Goal: Task Accomplishment & Management: Use online tool/utility

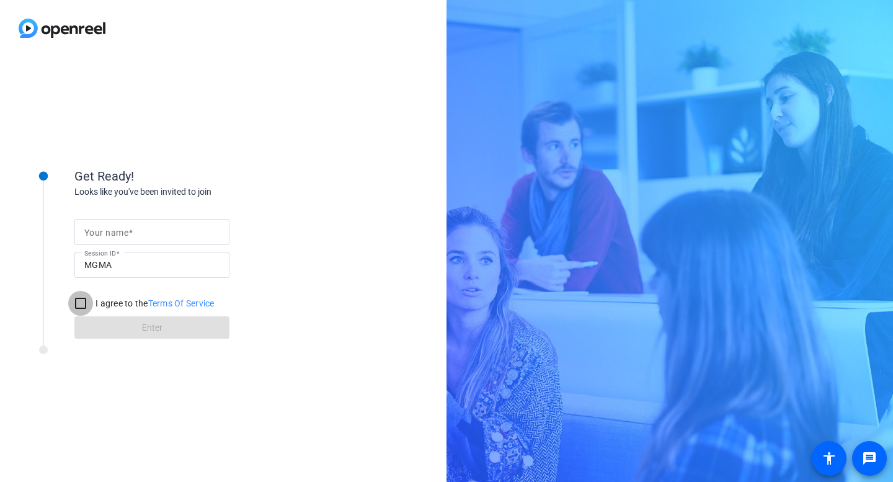
click at [82, 300] on input "I agree to the Terms Of Service" at bounding box center [80, 303] width 25 height 25
checkbox input "true"
click at [122, 233] on mat-label "Your name" at bounding box center [106, 233] width 44 height 10
click at [122, 233] on input "Your name" at bounding box center [151, 232] width 135 height 15
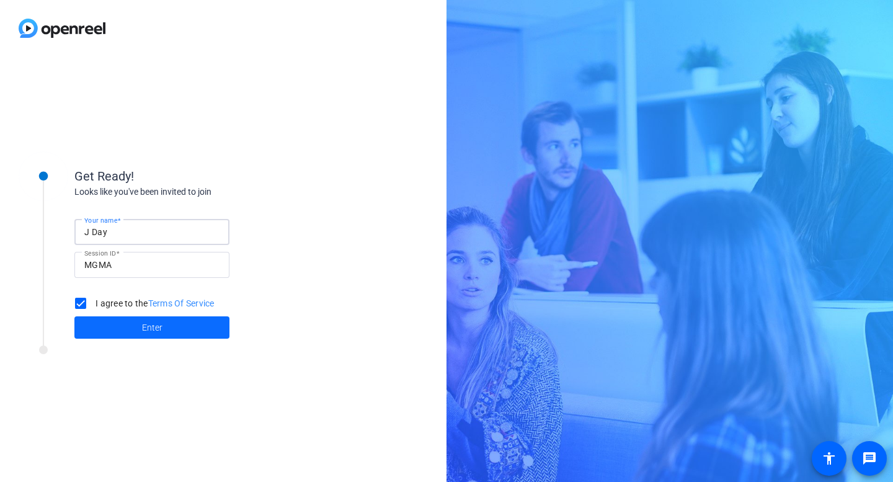
type input "J Day"
click at [133, 323] on span at bounding box center [151, 328] width 155 height 30
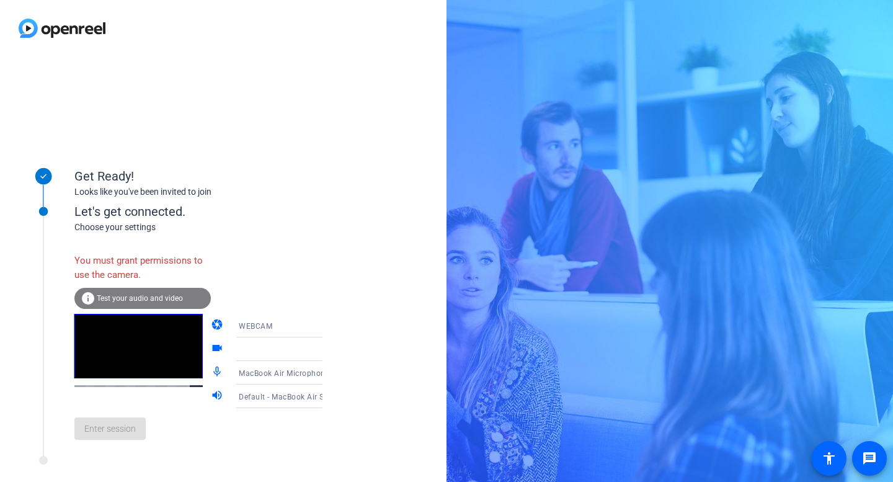
click at [332, 327] on icon at bounding box center [335, 325] width 6 height 3
click at [241, 351] on span "WEBCAM" at bounding box center [237, 349] width 33 height 15
click at [141, 294] on span "Test your audio and video" at bounding box center [140, 298] width 86 height 9
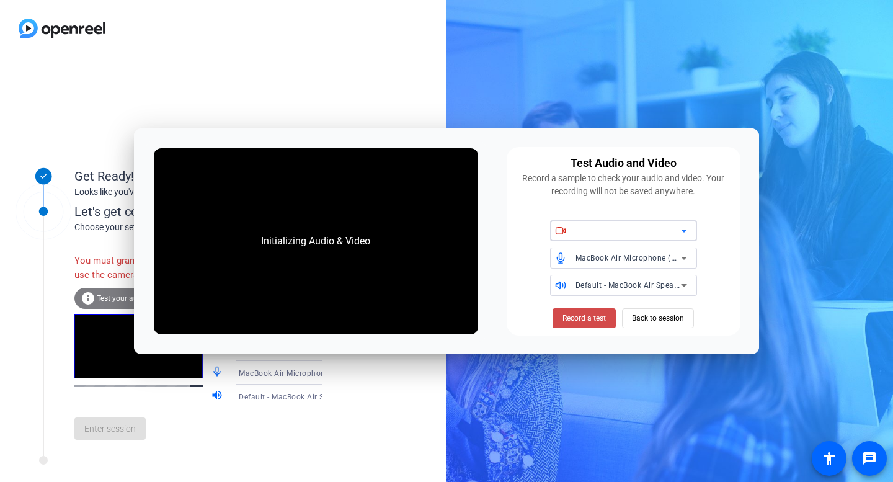
click at [598, 317] on span "Record a test" at bounding box center [584, 318] width 43 height 11
click at [688, 229] on icon at bounding box center [684, 230] width 15 height 15
click at [546, 230] on div "MacBook Air Microphone (Built-in) Default - MacBook Air Speakers (Built-in)" at bounding box center [623, 258] width 219 height 76
click at [659, 316] on span "Back to session" at bounding box center [658, 318] width 52 height 24
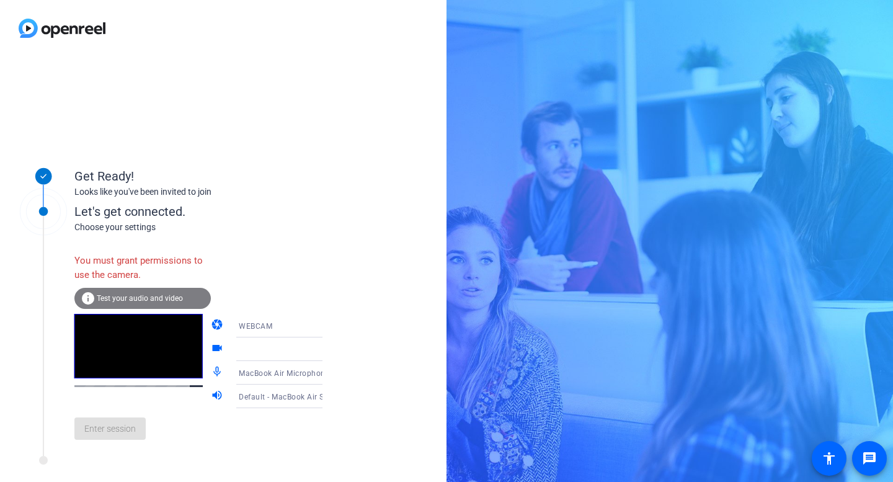
click at [133, 290] on div "info Test your audio and video" at bounding box center [142, 298] width 136 height 21
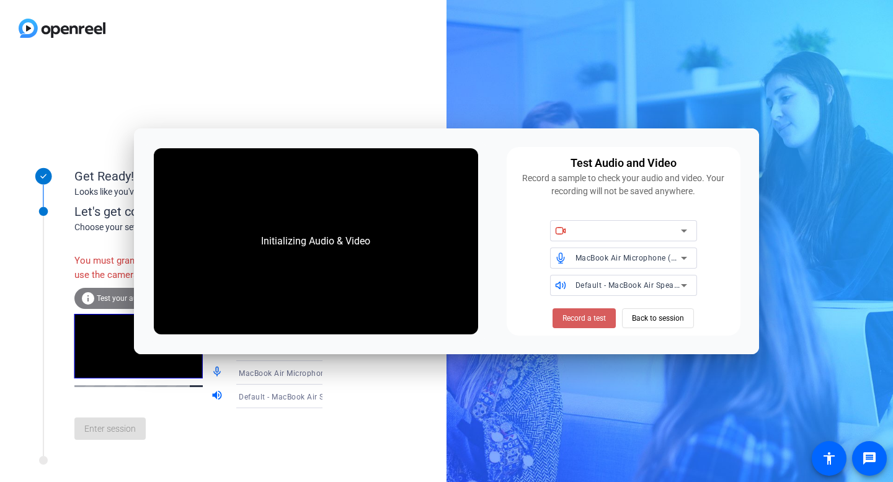
click at [588, 317] on span "Record a test" at bounding box center [584, 318] width 43 height 11
click at [680, 324] on span "Back to session" at bounding box center [658, 318] width 52 height 24
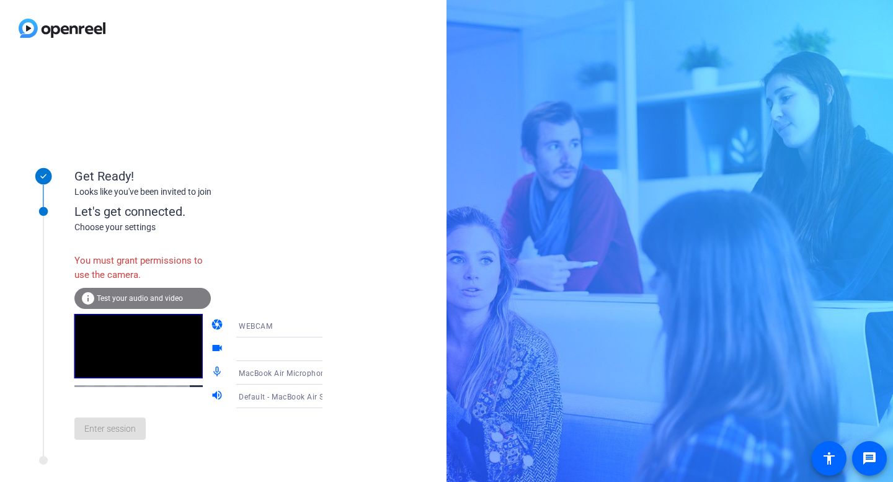
click at [314, 338] on div at bounding box center [288, 349] width 118 height 24
click at [327, 346] on icon at bounding box center [334, 349] width 15 height 15
click at [327, 352] on icon at bounding box center [334, 349] width 15 height 15
click at [327, 331] on icon at bounding box center [334, 325] width 15 height 15
click at [247, 375] on span "DESKTOP" at bounding box center [238, 374] width 35 height 15
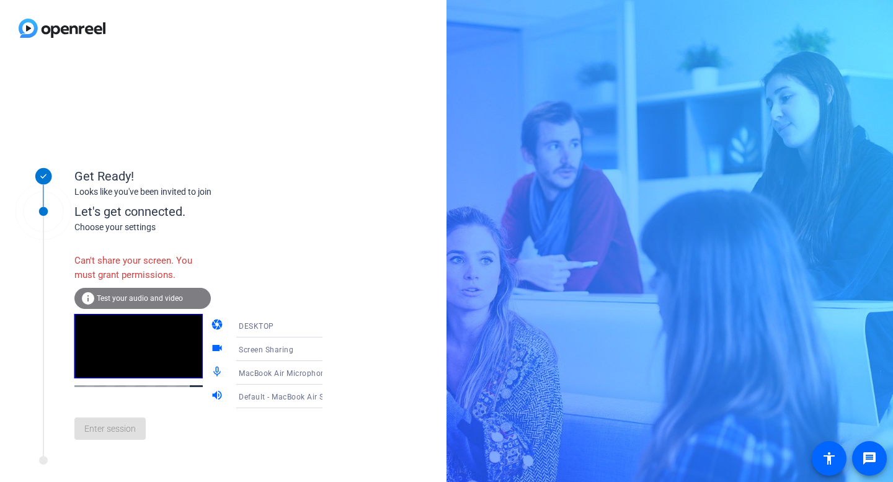
click at [327, 354] on icon at bounding box center [334, 349] width 15 height 15
click at [264, 368] on span "Screen Sharing" at bounding box center [247, 373] width 53 height 15
click at [327, 321] on icon at bounding box center [334, 325] width 15 height 15
click at [247, 373] on span "DESKTOP" at bounding box center [238, 374] width 35 height 15
click at [307, 340] on div "Screen Sharing" at bounding box center [288, 349] width 99 height 24
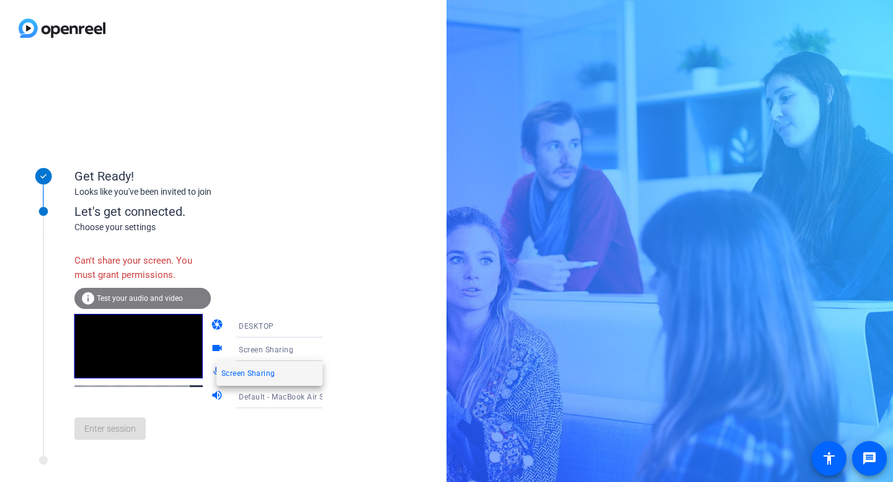
click at [210, 347] on div at bounding box center [446, 241] width 893 height 482
click at [327, 352] on icon at bounding box center [334, 349] width 15 height 15
click at [273, 376] on span "Screen Sharing" at bounding box center [247, 373] width 53 height 15
click at [327, 354] on icon at bounding box center [334, 349] width 15 height 15
click at [277, 373] on mat-option "Screen Sharing" at bounding box center [269, 373] width 106 height 25
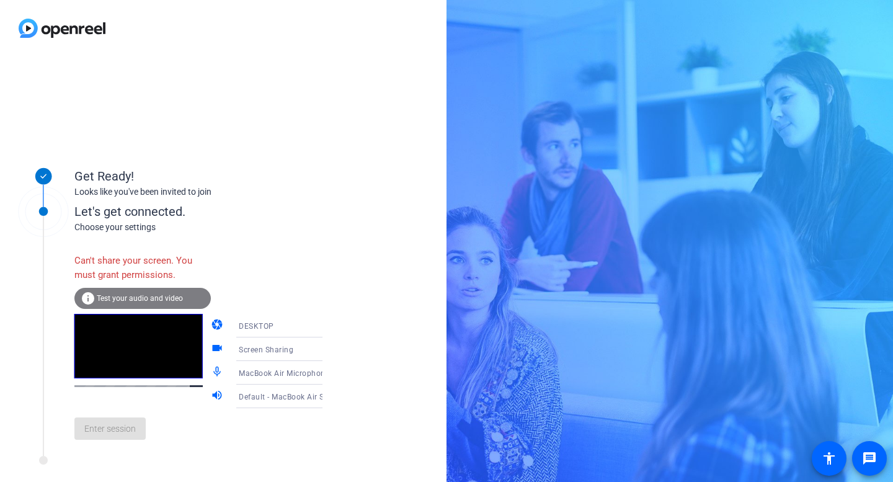
click at [169, 282] on div "Can't share your screen. You must grant permissions." at bounding box center [142, 267] width 136 height 40
click at [169, 304] on div "info Test your audio and video" at bounding box center [142, 298] width 136 height 21
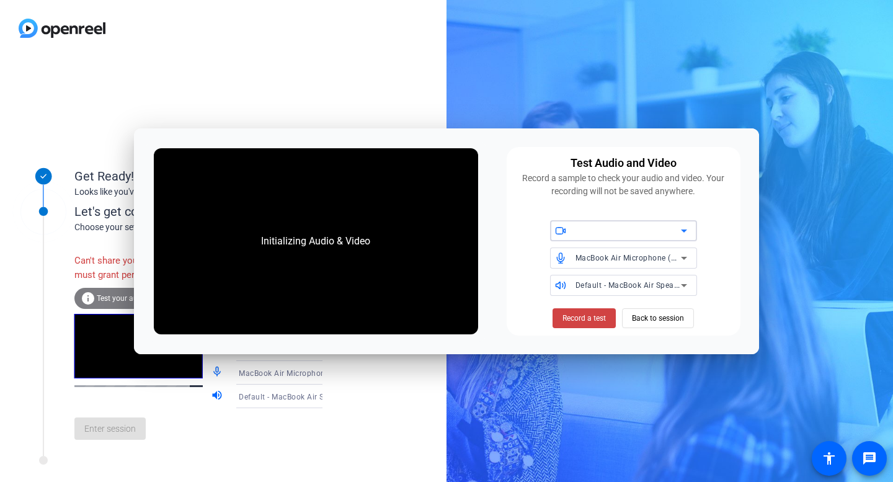
click at [590, 238] on div at bounding box center [628, 230] width 105 height 15
click at [579, 330] on span at bounding box center [584, 318] width 63 height 30
click at [579, 311] on span at bounding box center [584, 318] width 63 height 30
click at [666, 319] on span "Back to session" at bounding box center [658, 318] width 52 height 24
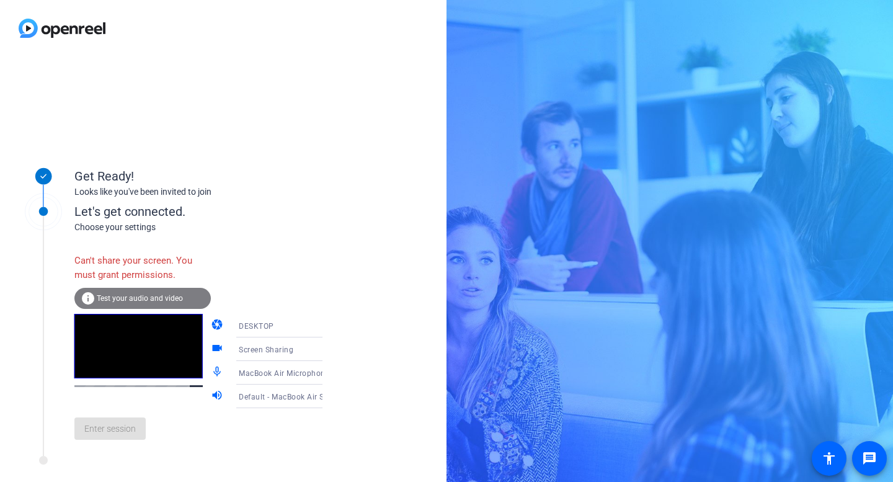
click at [167, 295] on span "Test your audio and video" at bounding box center [140, 298] width 86 height 9
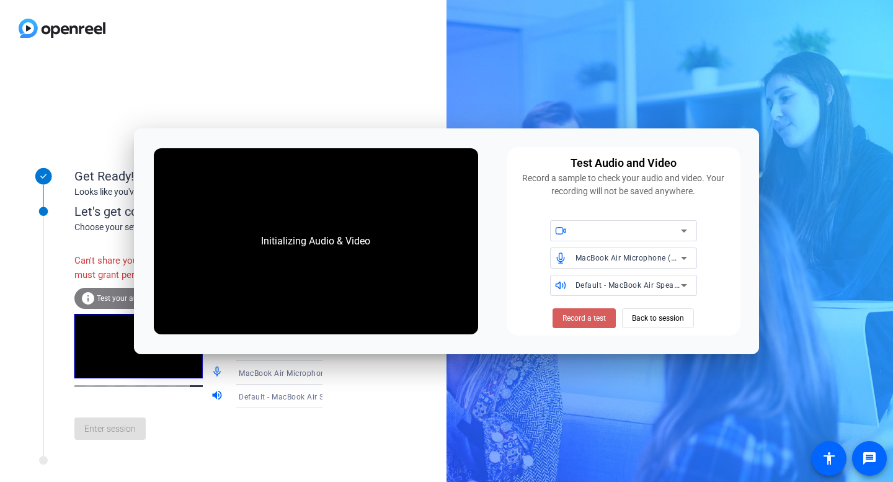
click at [586, 321] on span "Record a test" at bounding box center [584, 318] width 43 height 11
click at [678, 310] on span "Back to session" at bounding box center [658, 318] width 52 height 24
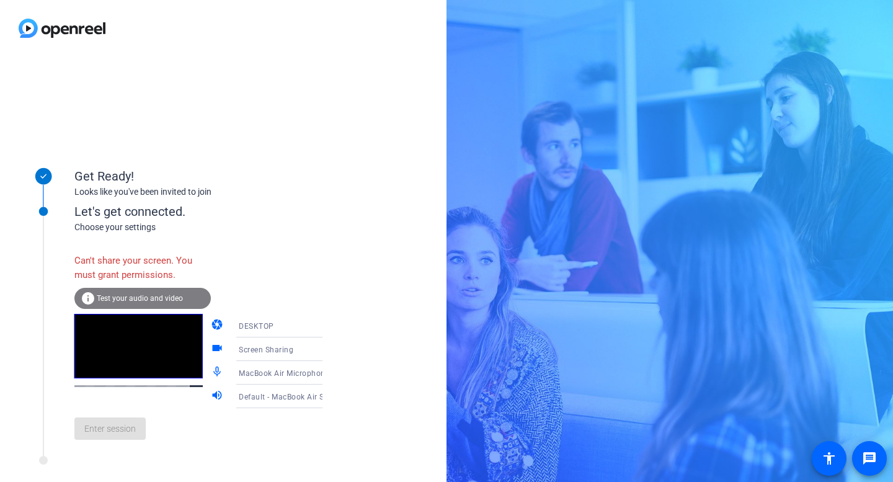
click at [110, 440] on div "Enter session" at bounding box center [211, 428] width 274 height 41
click at [112, 440] on div "Enter session" at bounding box center [211, 428] width 274 height 41
click at [158, 316] on video at bounding box center [138, 346] width 128 height 65
click at [239, 334] on div "DESKTOP" at bounding box center [288, 326] width 99 height 24
click at [292, 293] on div at bounding box center [446, 241] width 893 height 482
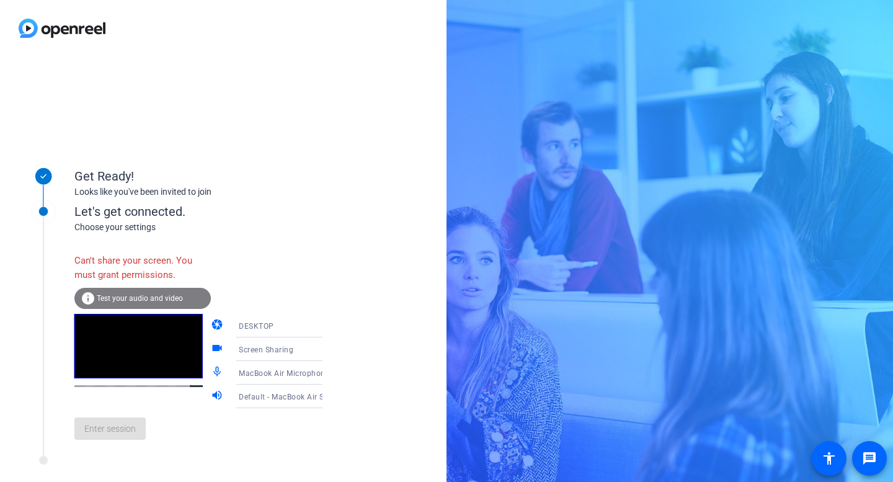
click at [90, 295] on mat-icon "info" at bounding box center [88, 298] width 15 height 15
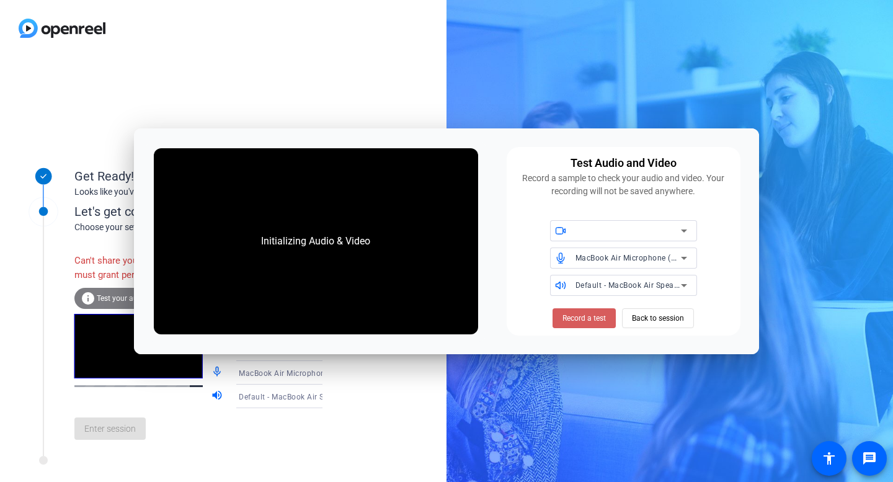
click at [584, 317] on span "Record a test" at bounding box center [584, 318] width 43 height 11
click at [578, 316] on span "Record a test" at bounding box center [584, 318] width 43 height 11
drag, startPoint x: 595, startPoint y: 319, endPoint x: 594, endPoint y: 337, distance: 18.6
click at [594, 337] on div "Initializing Audio & Video Test Audio and Video Record a sample to check your a…" at bounding box center [446, 241] width 625 height 226
click at [608, 319] on span at bounding box center [584, 318] width 63 height 30
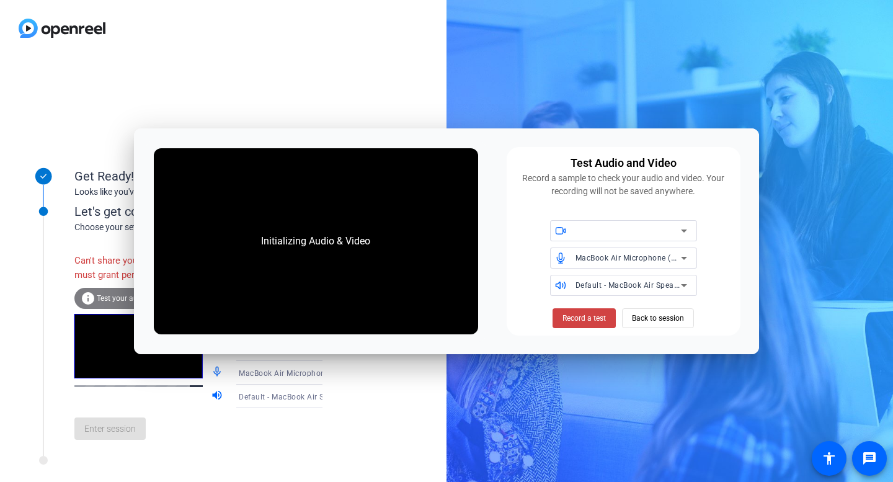
click at [628, 229] on div at bounding box center [628, 230] width 105 height 15
click at [689, 231] on icon at bounding box center [684, 230] width 15 height 15
click at [685, 231] on icon at bounding box center [684, 230] width 6 height 3
click at [587, 259] on span "MacBook Air Microphone (Built-in)" at bounding box center [638, 257] width 124 height 10
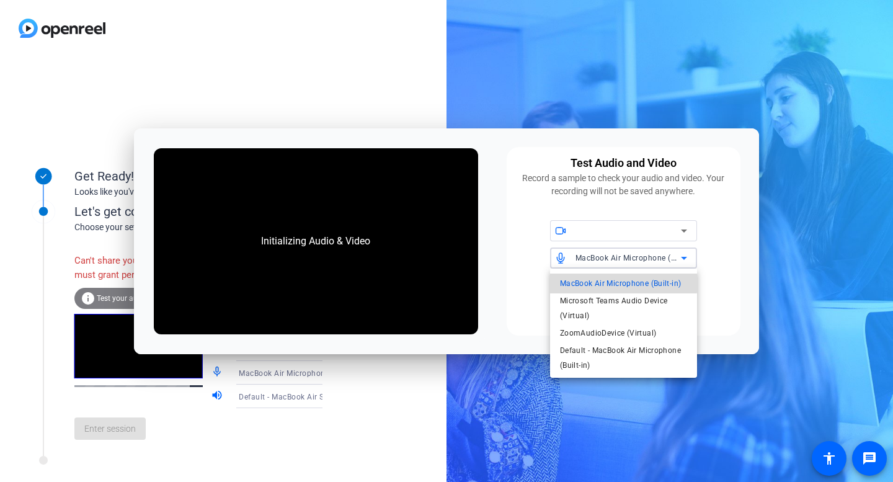
click at [599, 280] on span "MacBook Air Microphone (Built-in)" at bounding box center [620, 283] width 121 height 15
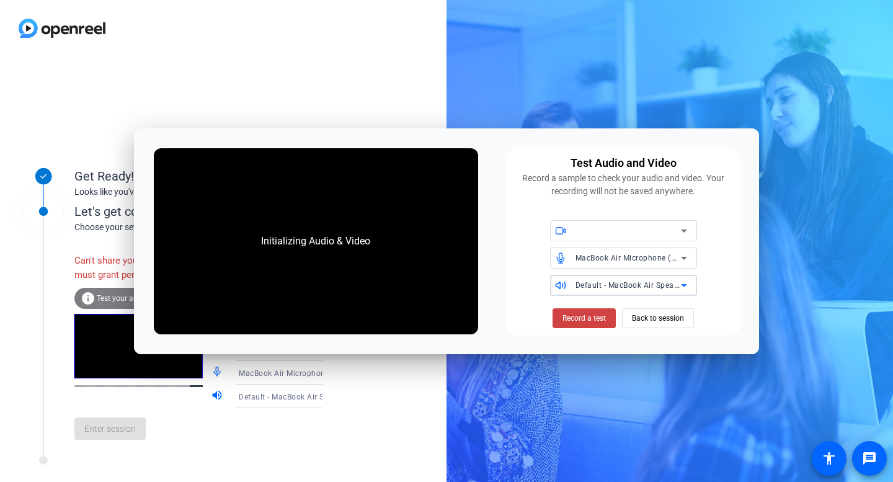
click at [602, 287] on span "Default - MacBook Air Speakers (Built-in)" at bounding box center [649, 285] width 147 height 10
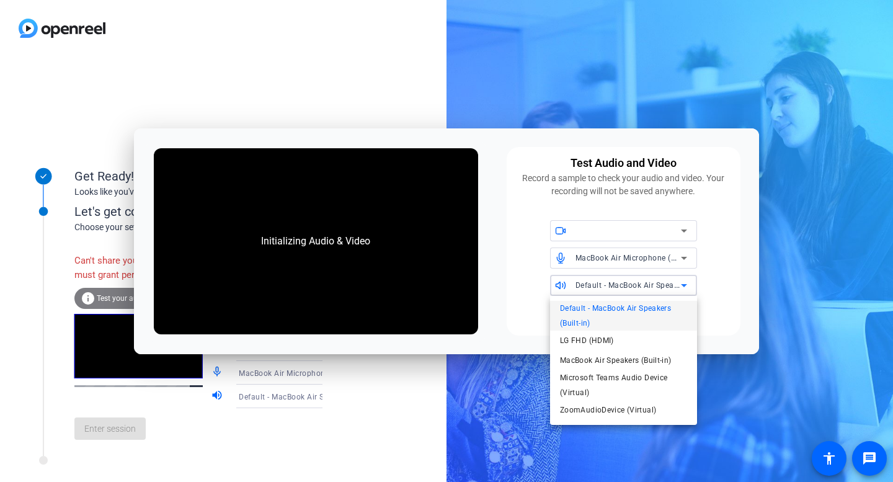
click at [595, 308] on span "Default - MacBook Air Speakers (Built-in)" at bounding box center [623, 316] width 127 height 30
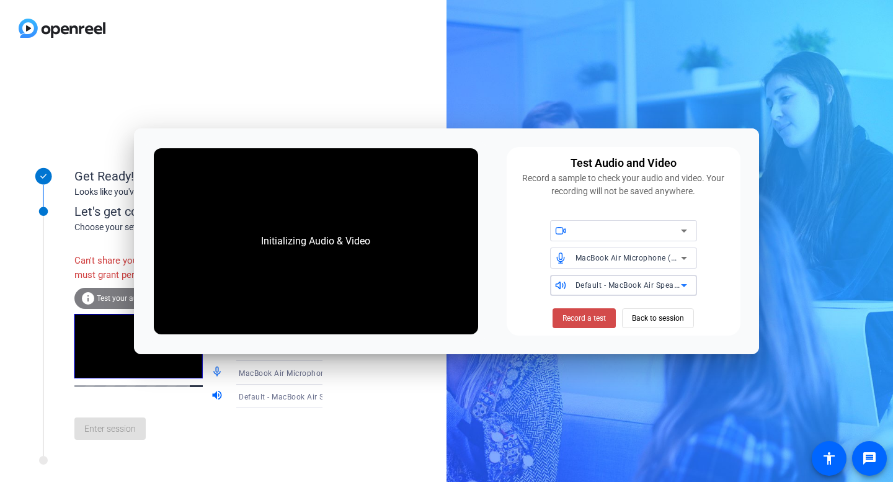
click at [589, 318] on span "Record a test" at bounding box center [584, 318] width 43 height 11
click at [657, 319] on span "Back to session" at bounding box center [658, 318] width 52 height 24
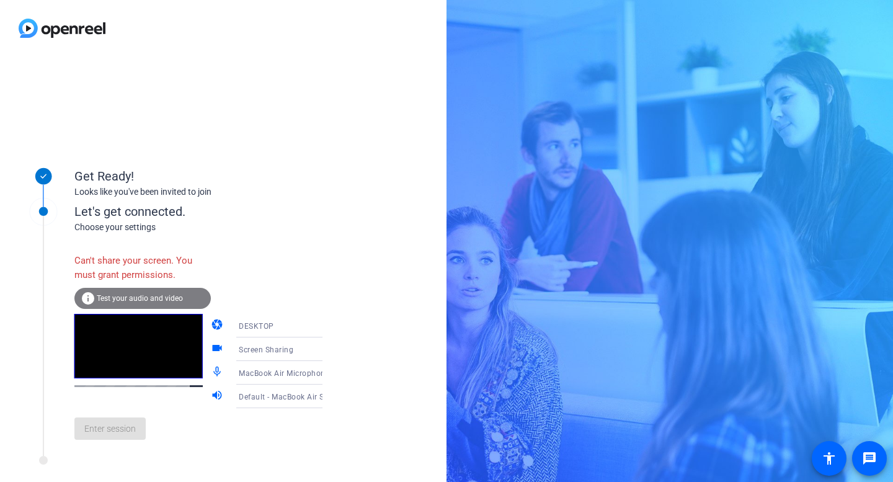
click at [154, 314] on video at bounding box center [138, 346] width 128 height 65
click at [91, 174] on div "Get Ready!" at bounding box center [198, 176] width 248 height 19
click at [105, 237] on div "Can't share your screen. You must grant permissions. info Test your audio and v…" at bounding box center [211, 342] width 274 height 216
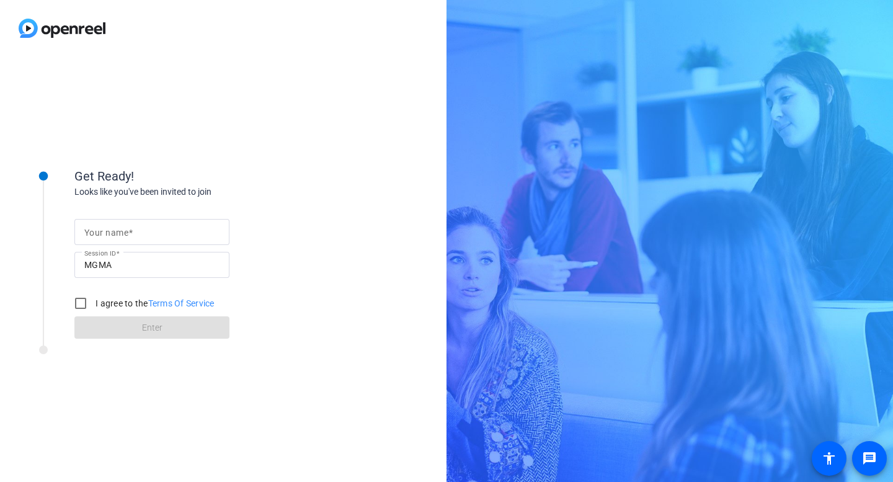
click at [122, 240] on div at bounding box center [151, 232] width 135 height 26
type input "Jackie Day"
click at [78, 298] on input "I agree to the Terms Of Service" at bounding box center [80, 303] width 25 height 25
checkbox input "true"
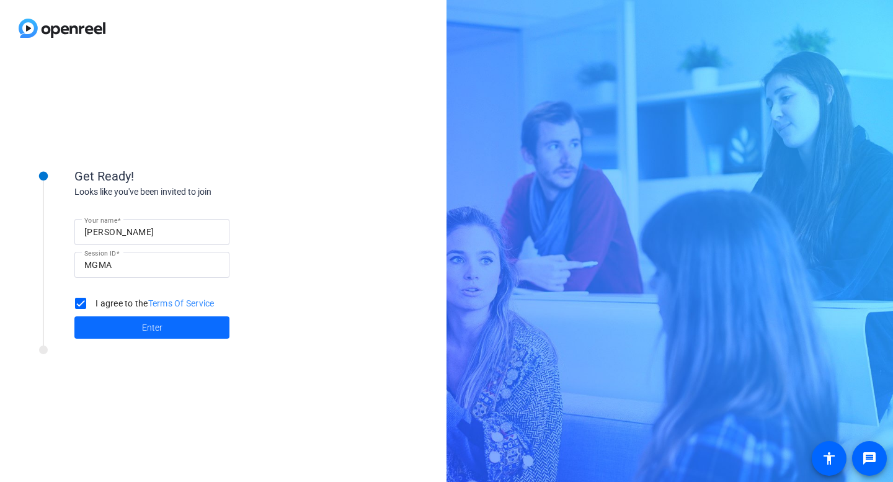
click at [100, 319] on span at bounding box center [151, 328] width 155 height 30
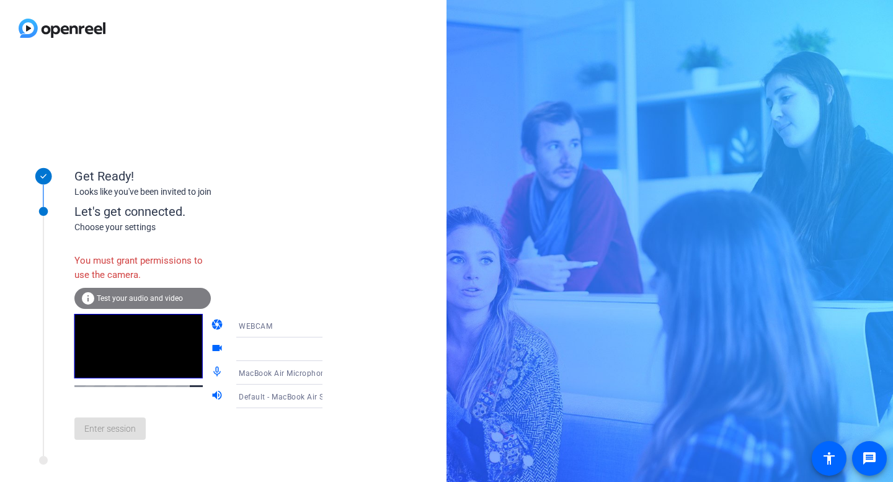
click at [272, 347] on div at bounding box center [285, 349] width 92 height 15
click at [327, 347] on icon at bounding box center [334, 349] width 15 height 15
click at [327, 351] on icon at bounding box center [334, 349] width 15 height 15
click at [327, 323] on icon at bounding box center [334, 325] width 15 height 15
click at [241, 375] on span "DESKTOP" at bounding box center [238, 374] width 35 height 15
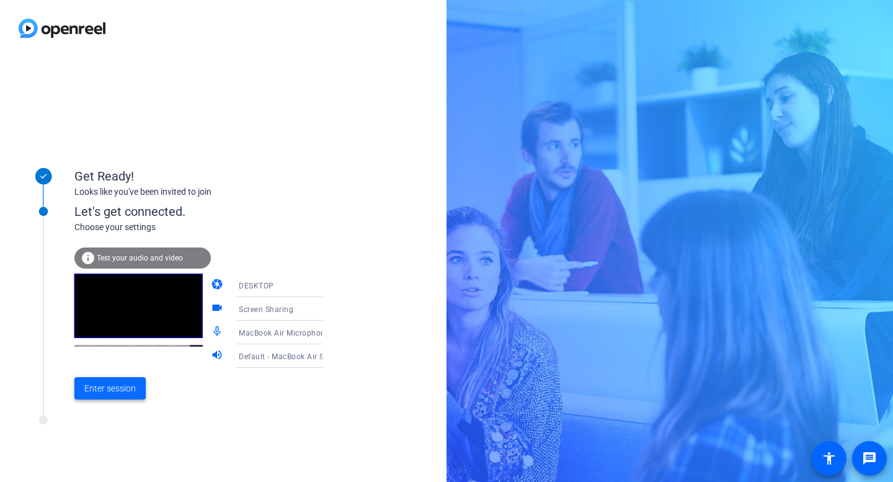
click at [91, 386] on span "Enter session" at bounding box center [109, 388] width 51 height 13
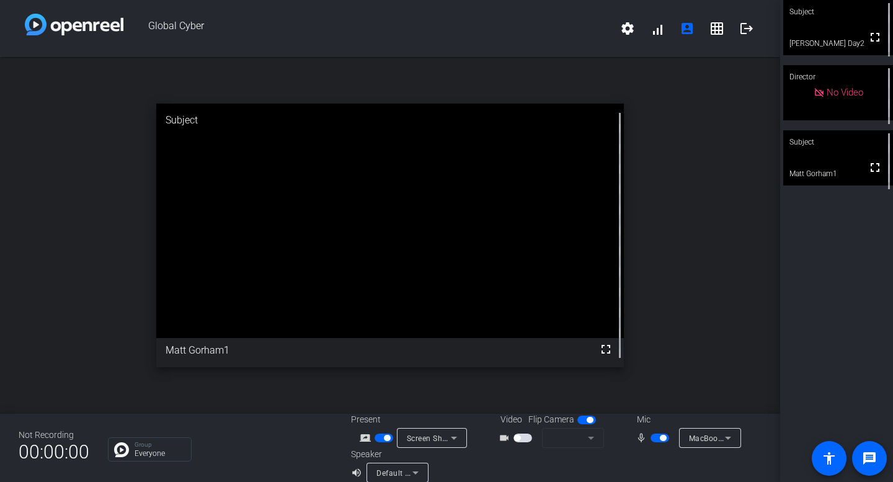
click at [439, 437] on span "Screen Sharing" at bounding box center [434, 438] width 55 height 10
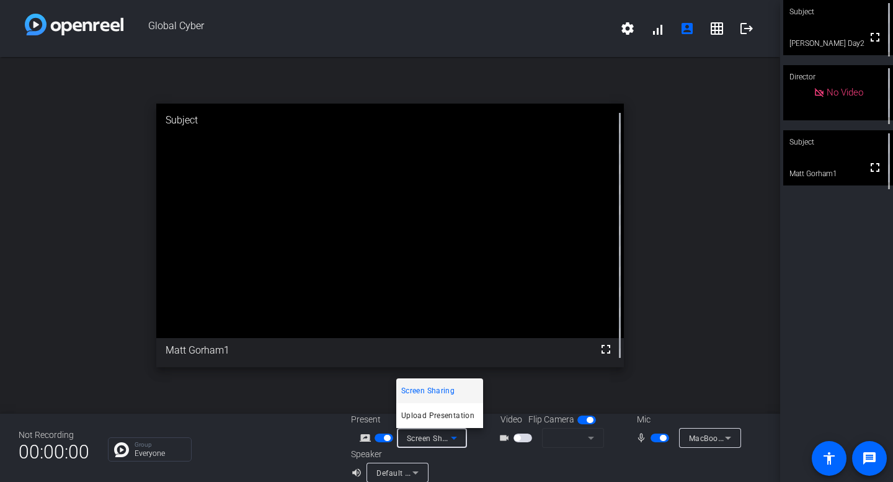
click at [496, 462] on div at bounding box center [446, 241] width 893 height 482
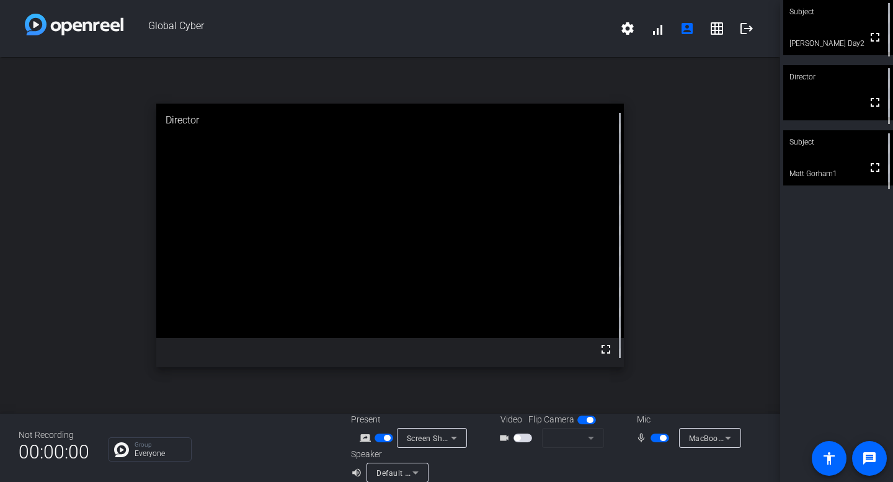
click at [517, 437] on span "button" at bounding box center [517, 438] width 6 height 6
click at [389, 439] on span "button" at bounding box center [387, 438] width 6 height 6
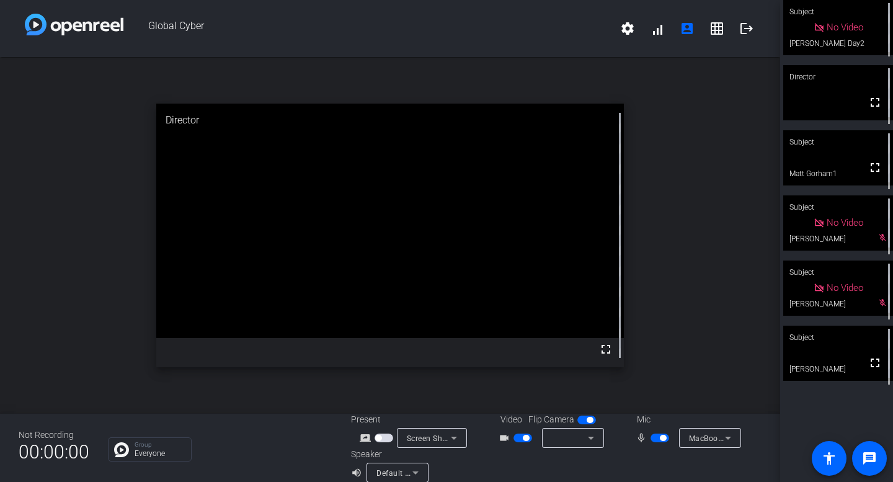
click at [666, 437] on span "button" at bounding box center [663, 438] width 6 height 6
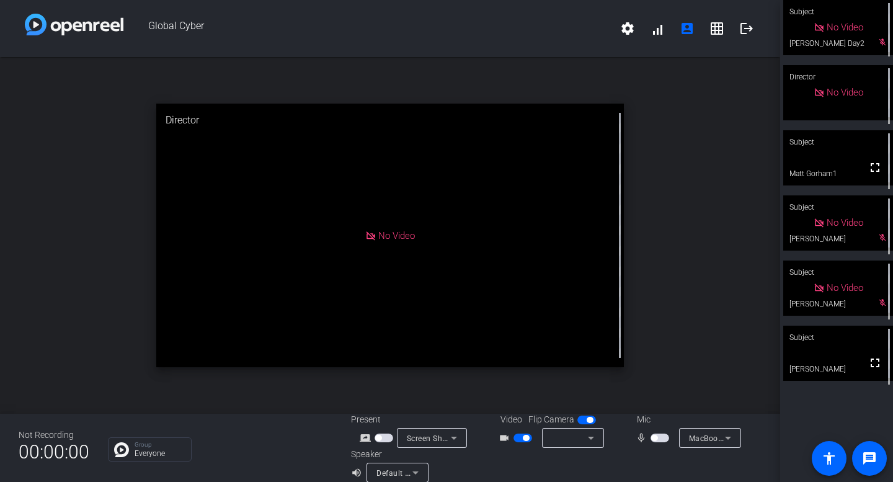
click at [661, 440] on span "button" at bounding box center [660, 438] width 19 height 9
click at [652, 442] on mat-slide-toggle at bounding box center [661, 437] width 21 height 13
click at [654, 443] on mat-slide-toggle at bounding box center [661, 437] width 21 height 13
click at [655, 440] on span "button" at bounding box center [654, 438] width 6 height 6
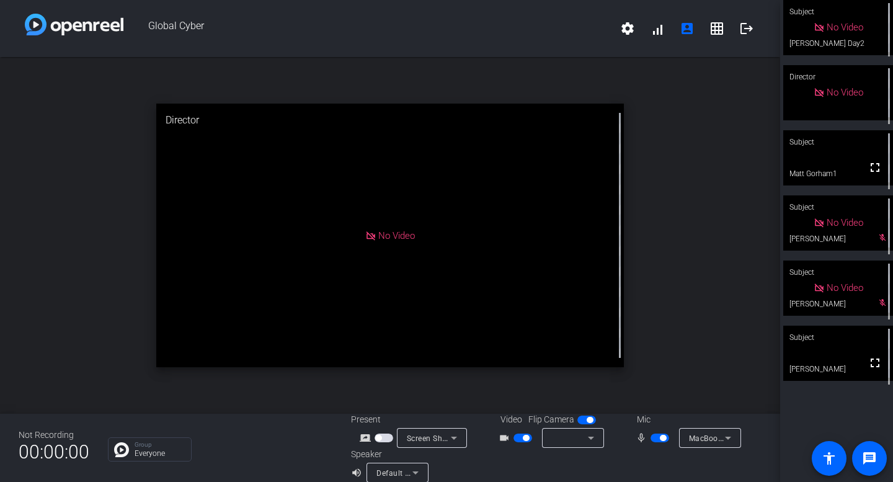
click at [655, 440] on span "button" at bounding box center [660, 438] width 19 height 9
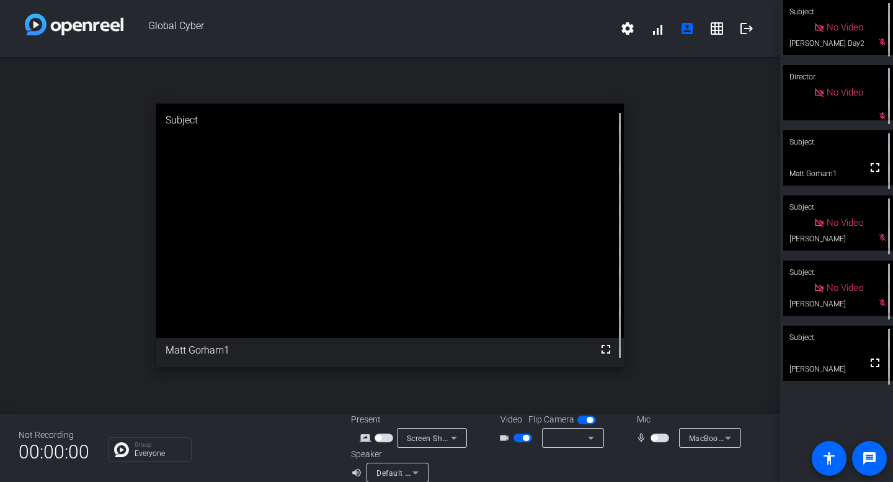
click at [668, 439] on span "button" at bounding box center [660, 438] width 19 height 9
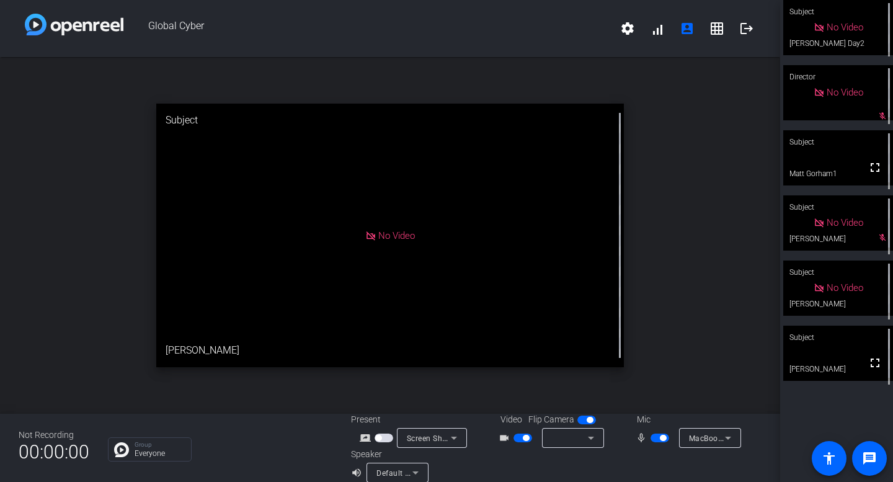
click at [664, 438] on span "button" at bounding box center [663, 438] width 6 height 6
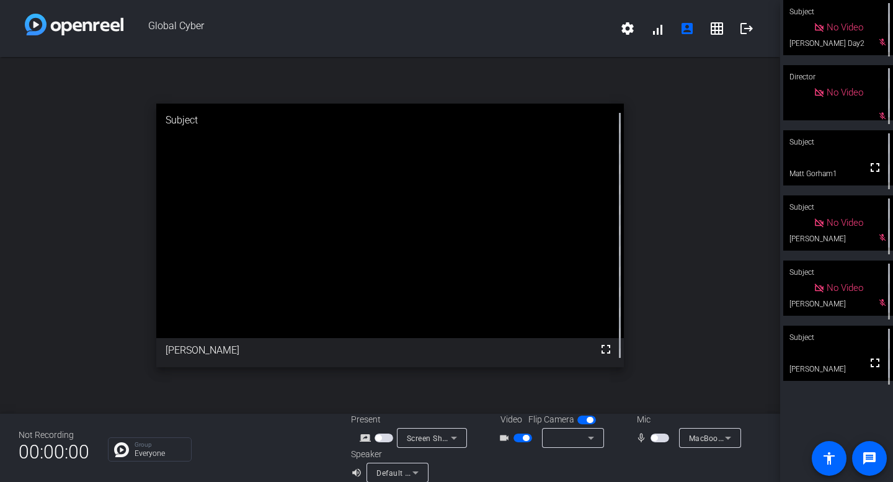
click at [658, 434] on span "button" at bounding box center [660, 438] width 19 height 9
